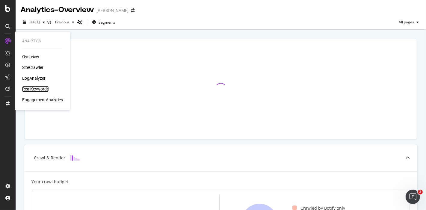
click at [33, 87] on div "RealKeywords" at bounding box center [35, 89] width 27 height 6
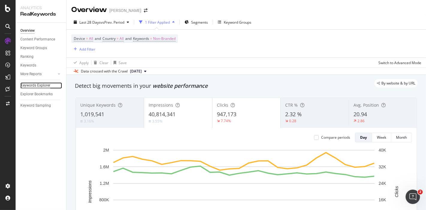
click at [43, 85] on div "Keywords Explorer" at bounding box center [35, 85] width 30 height 6
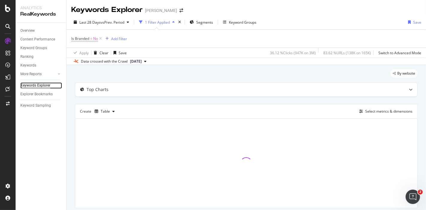
scroll to position [19, 0]
